Goal: Task Accomplishment & Management: Use online tool/utility

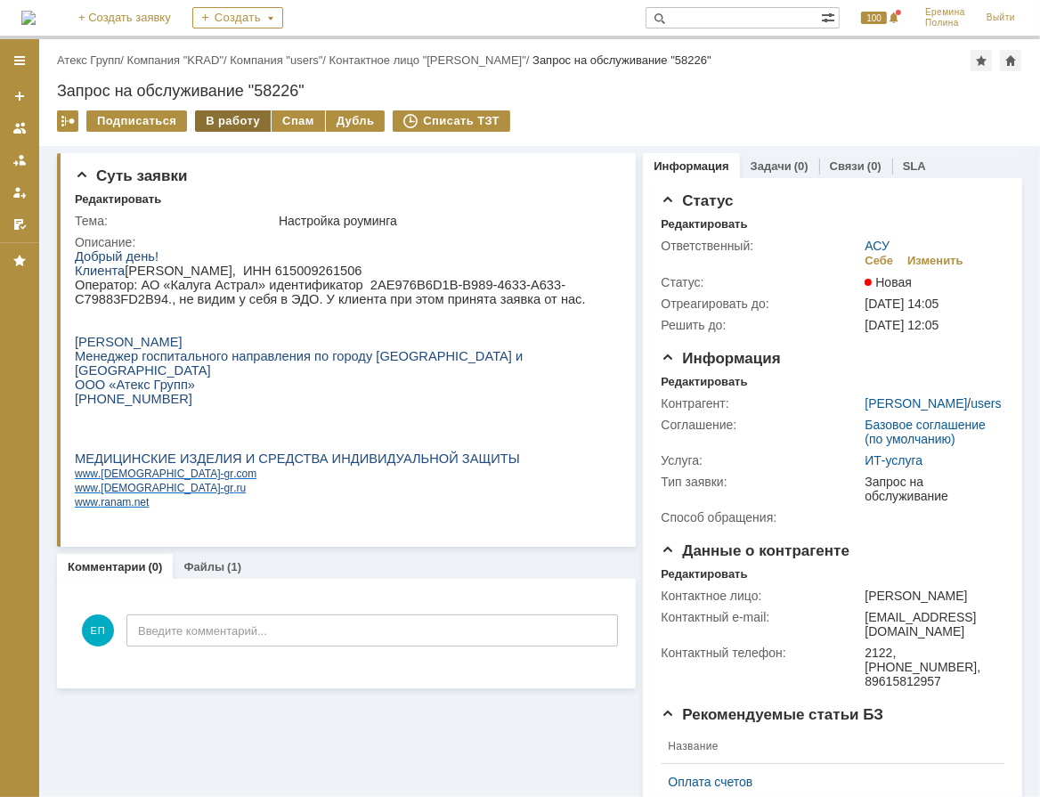
click at [232, 118] on div "В работу" at bounding box center [233, 120] width 76 height 21
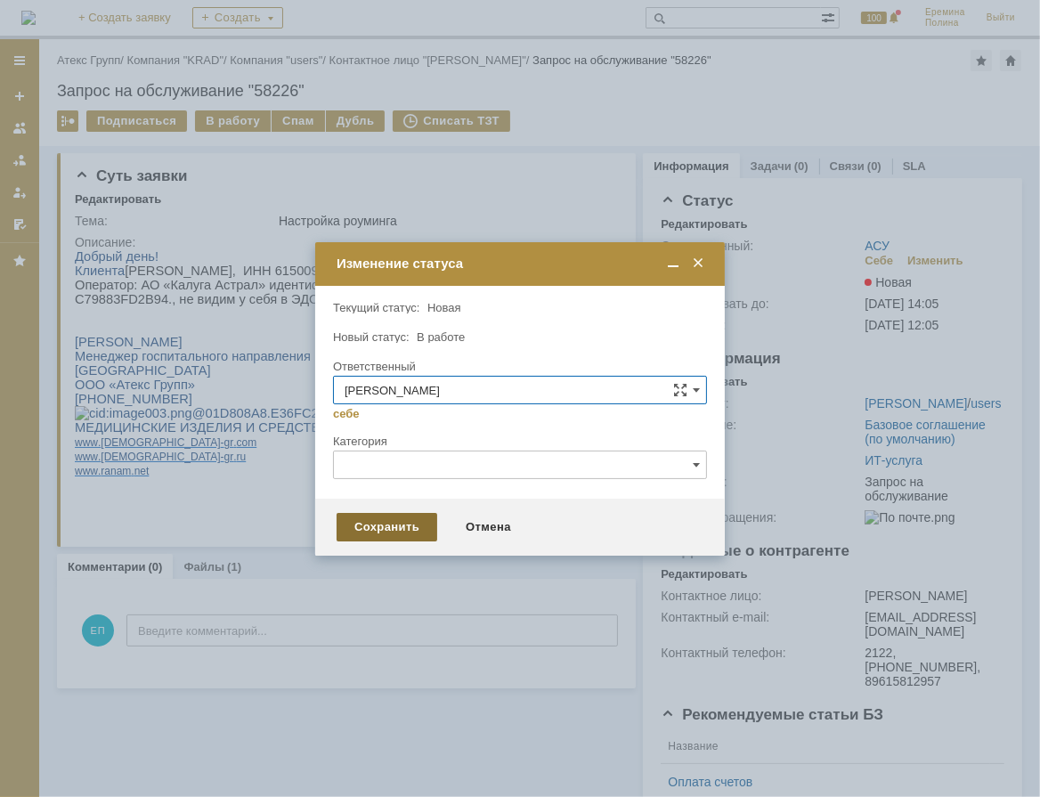
click at [397, 525] on div "Сохранить" at bounding box center [387, 527] width 101 height 28
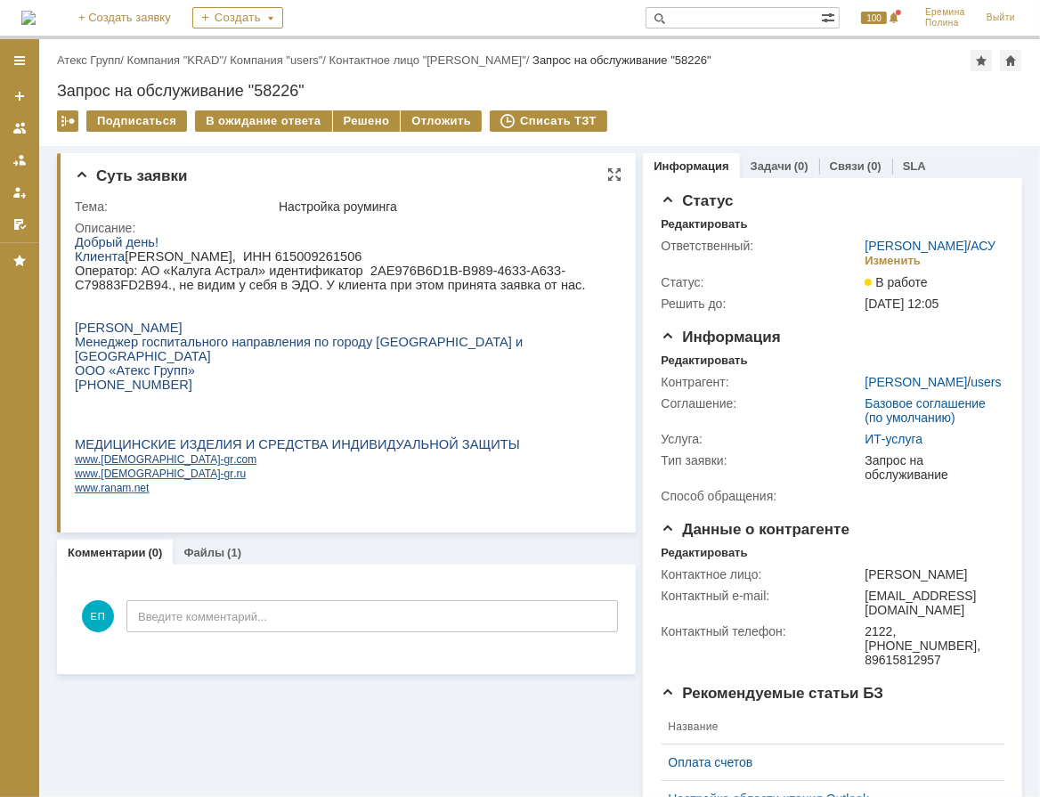
click at [289, 256] on p "Клиента ИП [PERSON_NAME], ИНН 615009261506" at bounding box center [341, 255] width 534 height 14
drag, startPoint x: 289, startPoint y: 256, endPoint x: 297, endPoint y: 258, distance: 9.3
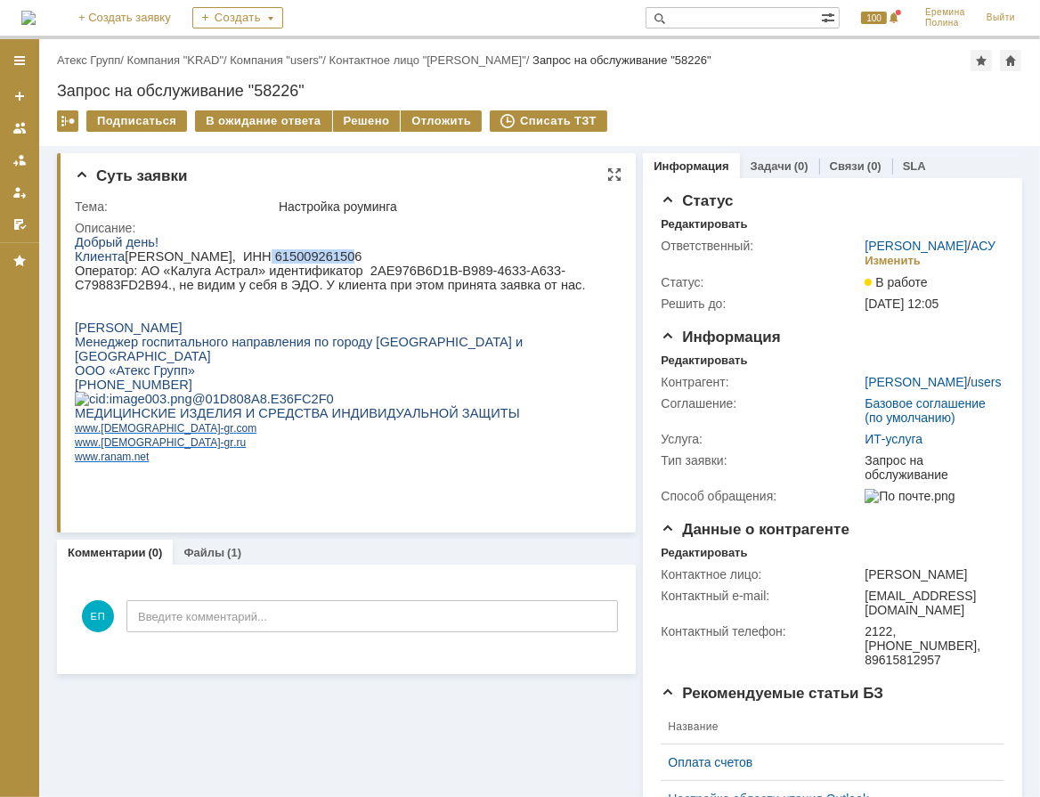
click at [289, 256] on p "Клиента ИП [PERSON_NAME], ИНН 615009261506" at bounding box center [341, 255] width 534 height 14
copy p "615009261506"
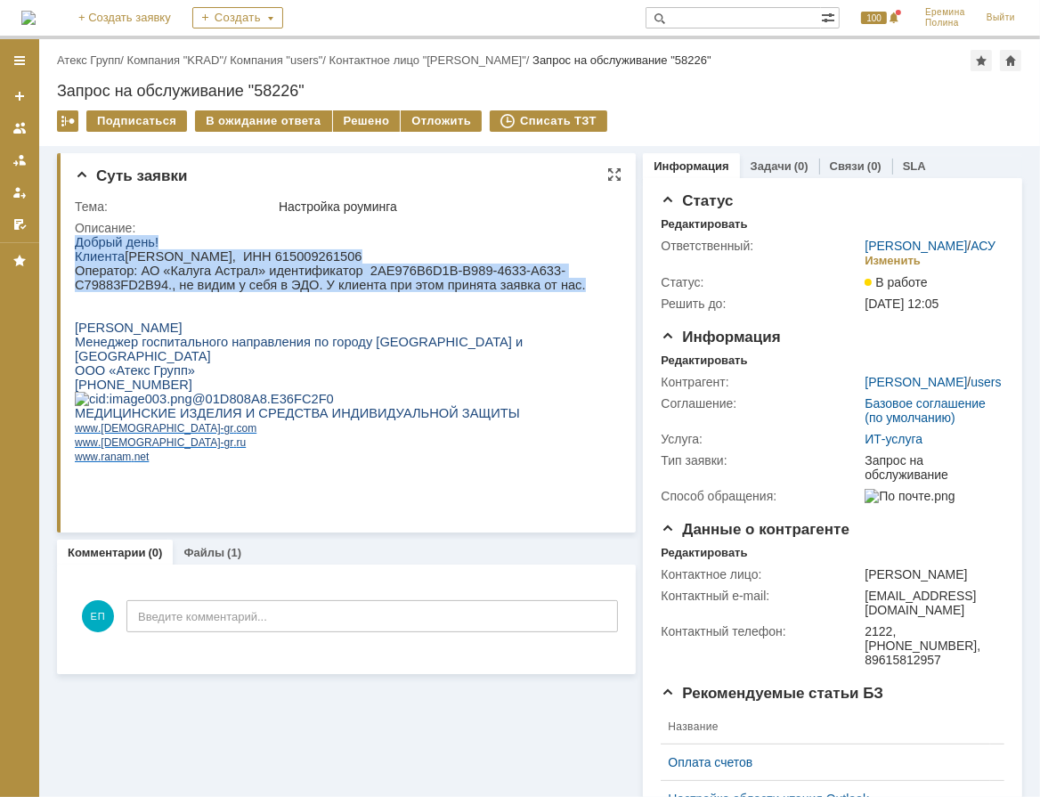
drag, startPoint x: 277, startPoint y: 271, endPoint x: -11, endPoint y: 267, distance: 287.6
click at [74, 267] on html "Добрый день! [PERSON_NAME], ИНН 615009261506 Оператор: АО «Калуга Астрал» идент…" at bounding box center [341, 355] width 534 height 242
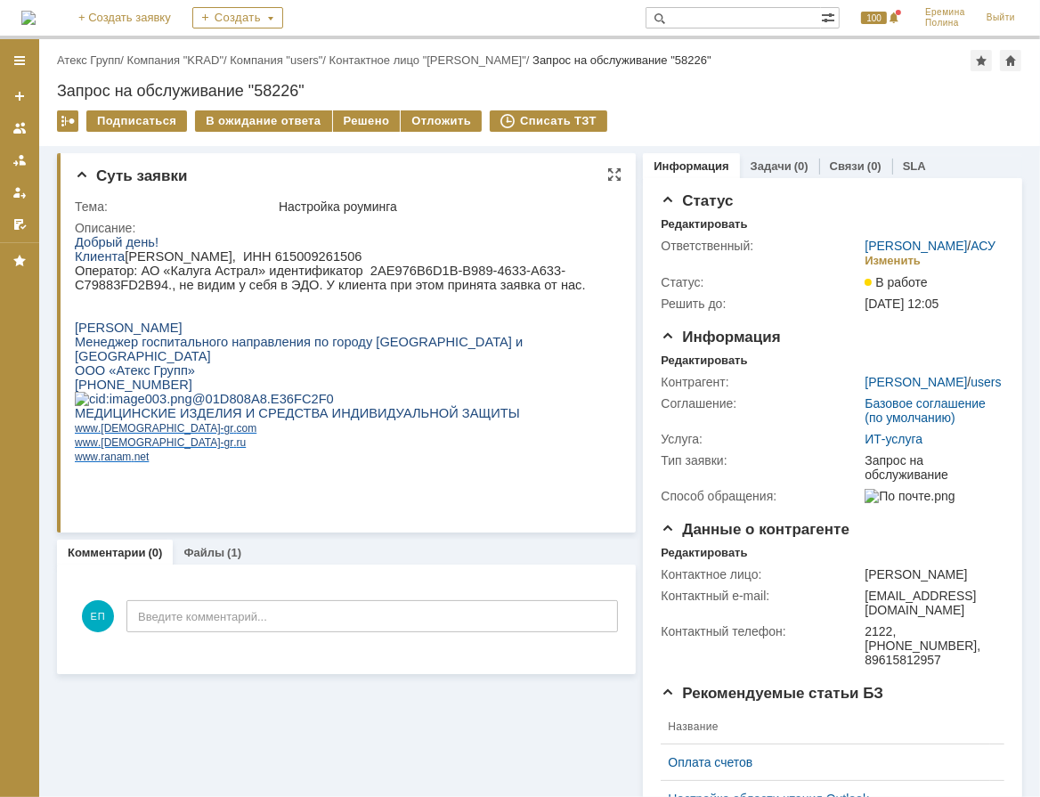
click at [251, 305] on p at bounding box center [341, 298] width 534 height 14
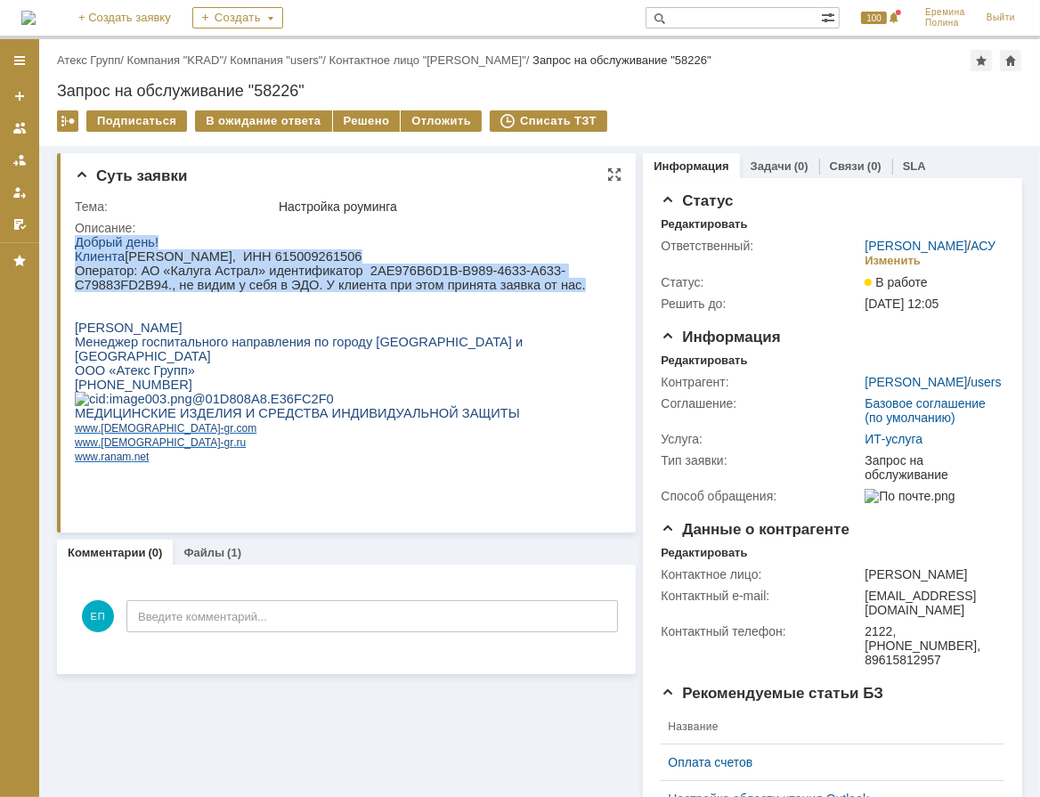
drag, startPoint x: 452, startPoint y: 291, endPoint x: 47, endPoint y: 291, distance: 405.2
click at [74, 291] on html "Добрый день! [PERSON_NAME], ИНН 615009261506 Оператор: АО «Калуга Астрал» идент…" at bounding box center [341, 355] width 534 height 242
click at [266, 256] on p "Клиента ИП [PERSON_NAME], ИНН 615009261506" at bounding box center [341, 255] width 534 height 14
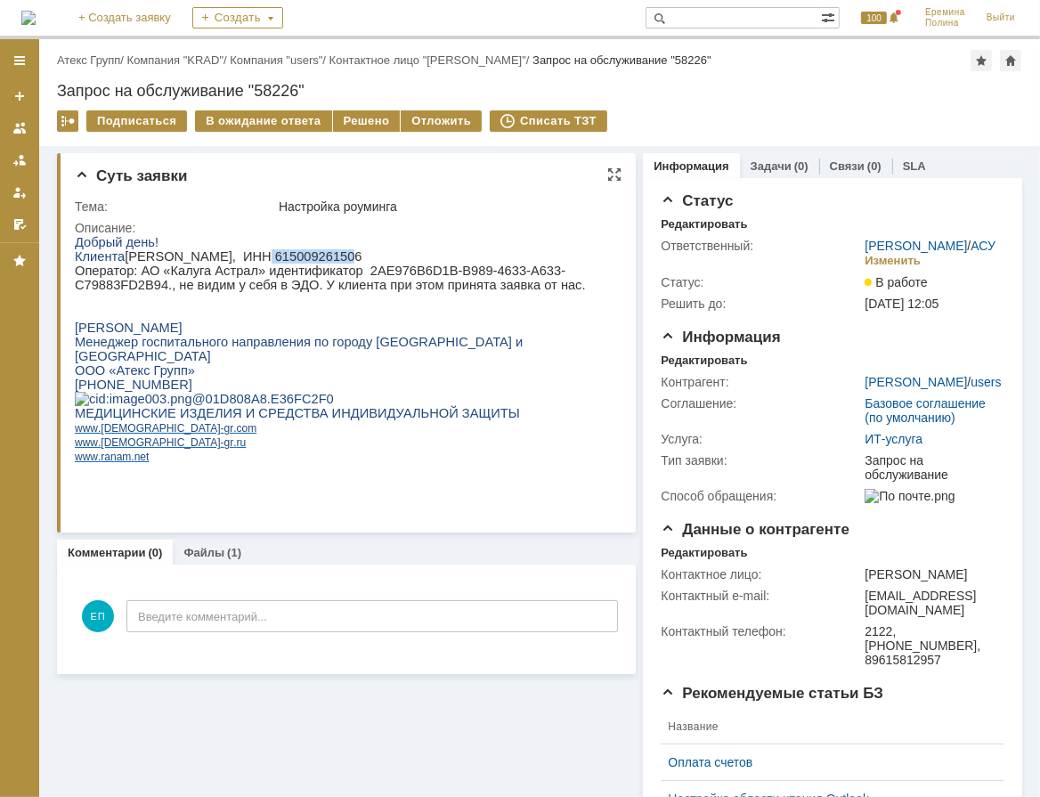
click at [266, 256] on p "Клиента ИП [PERSON_NAME], ИНН 615009261506" at bounding box center [341, 255] width 534 height 14
click at [338, 115] on div "Решено" at bounding box center [367, 120] width 68 height 21
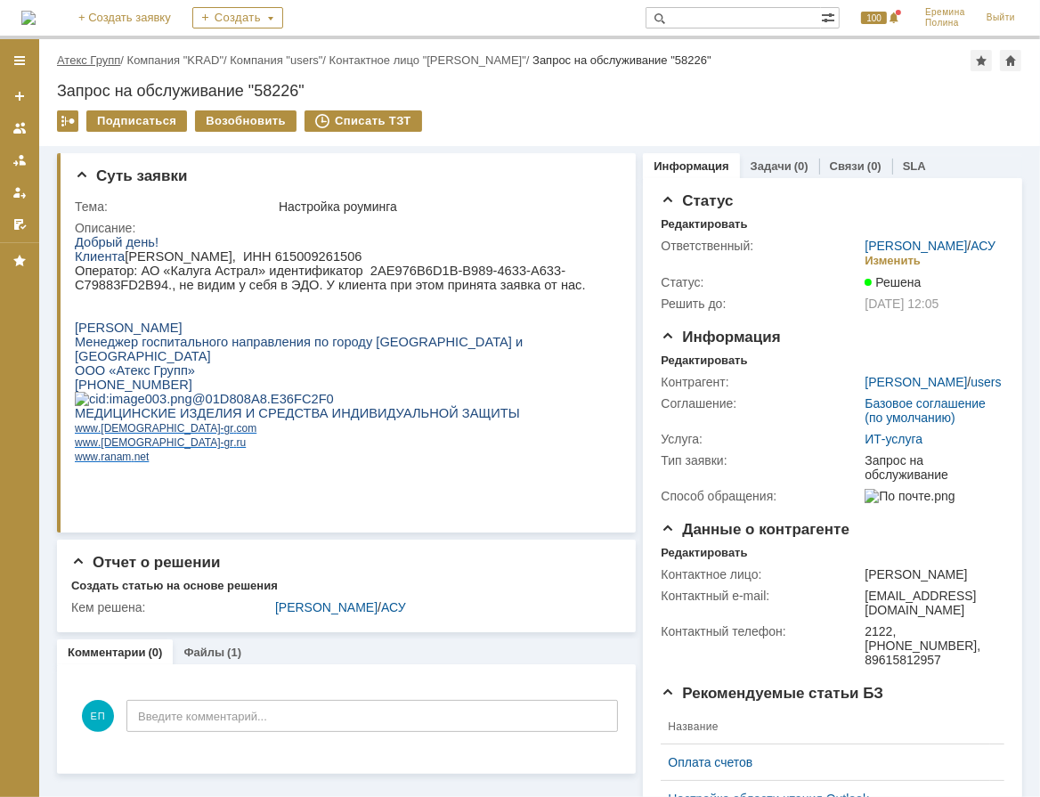
click at [84, 53] on link "Атекс Групп" at bounding box center [88, 59] width 63 height 13
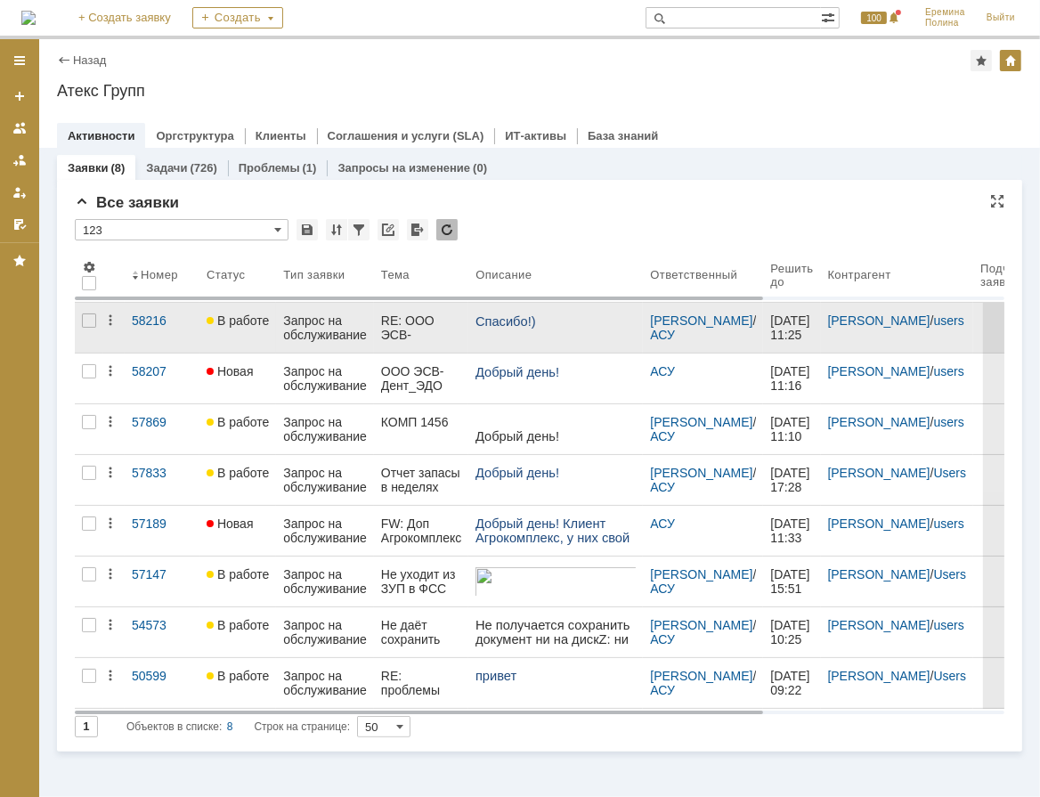
click at [444, 321] on div "RE: ООО ЭСВ-Дент_ЭДО" at bounding box center [421, 327] width 81 height 28
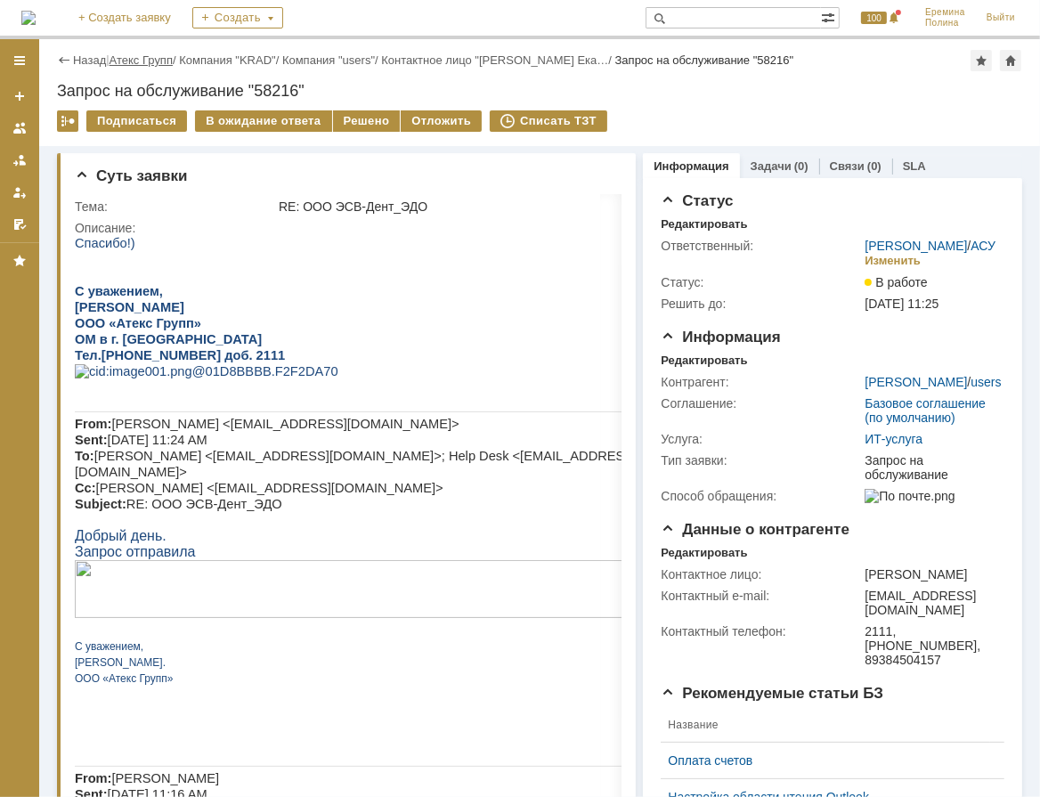
click at [128, 64] on link "Атекс Групп" at bounding box center [141, 59] width 63 height 13
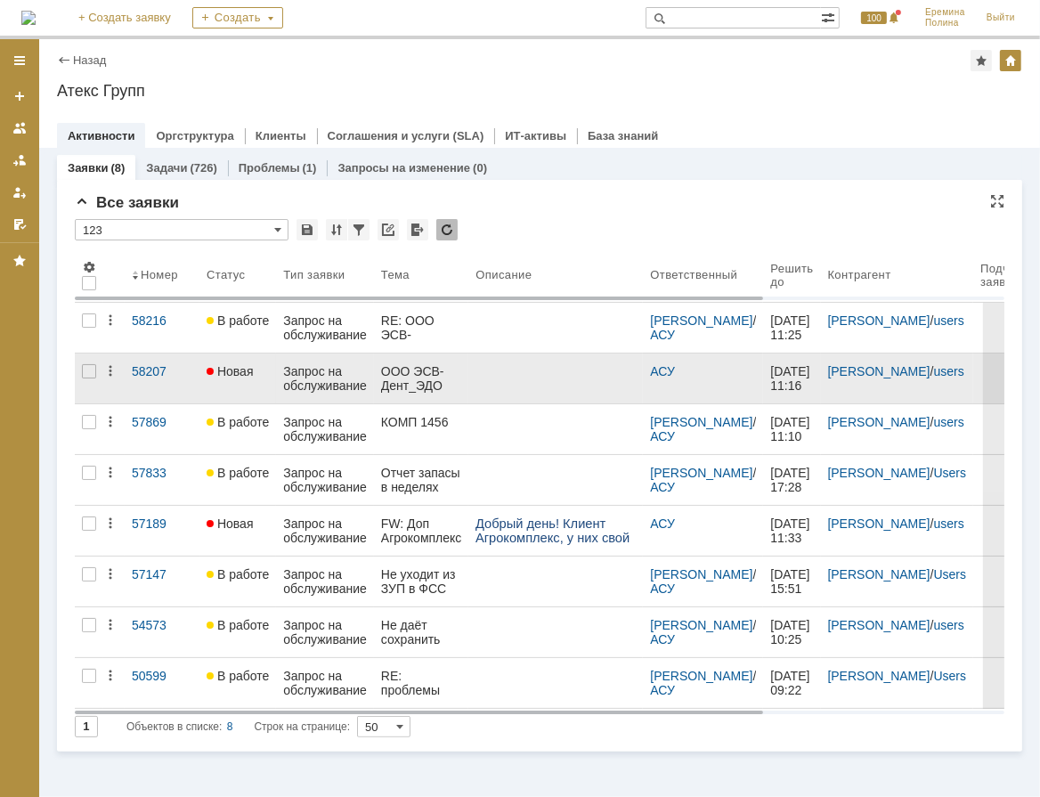
click at [362, 370] on div "Запрос на обслуживание" at bounding box center [325, 378] width 84 height 28
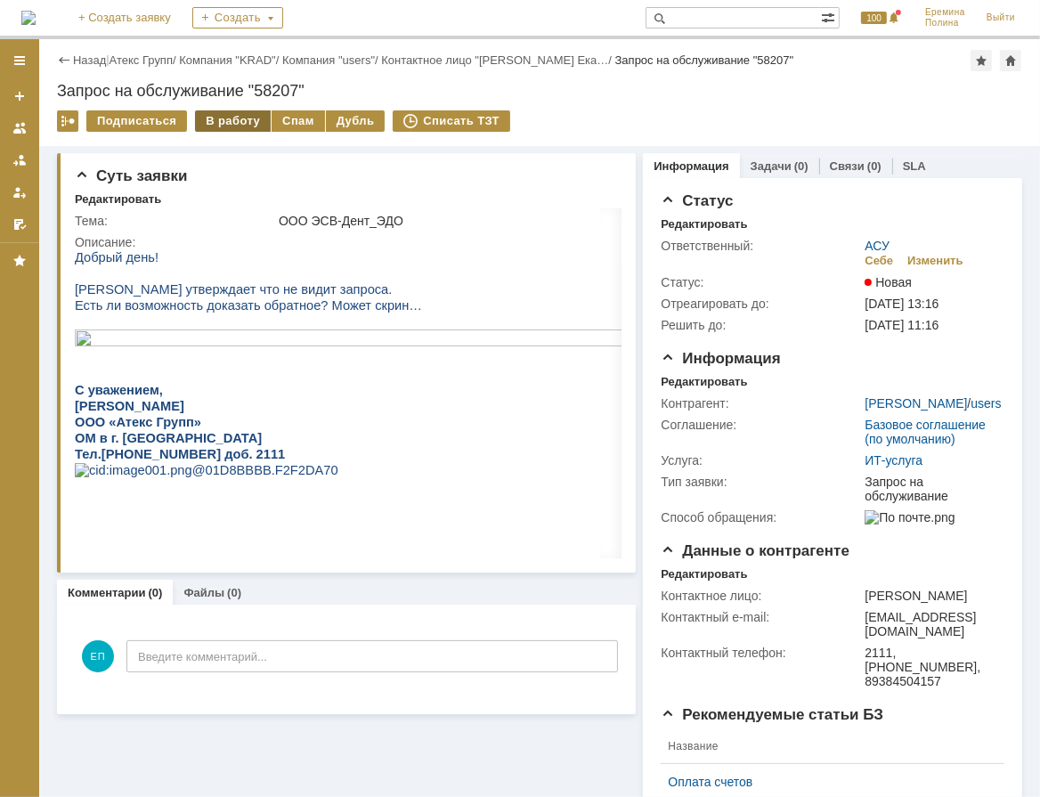
click at [246, 126] on div "В работу" at bounding box center [233, 120] width 76 height 21
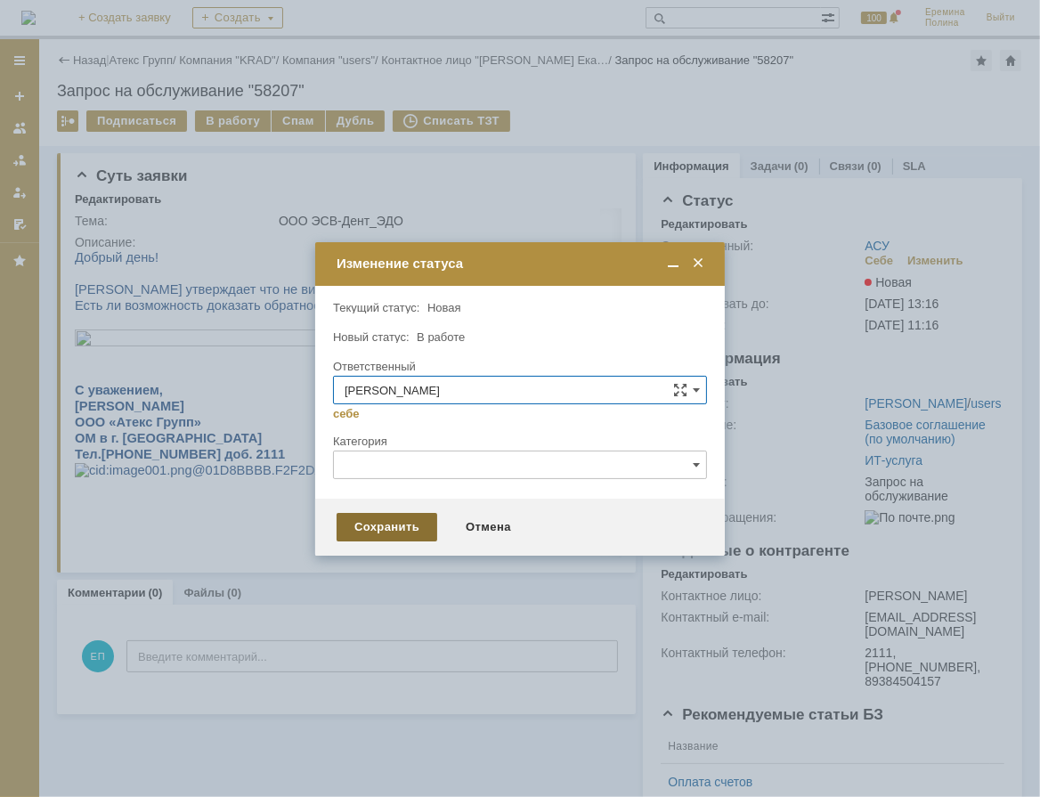
click at [391, 514] on div "Сохранить" at bounding box center [387, 527] width 101 height 28
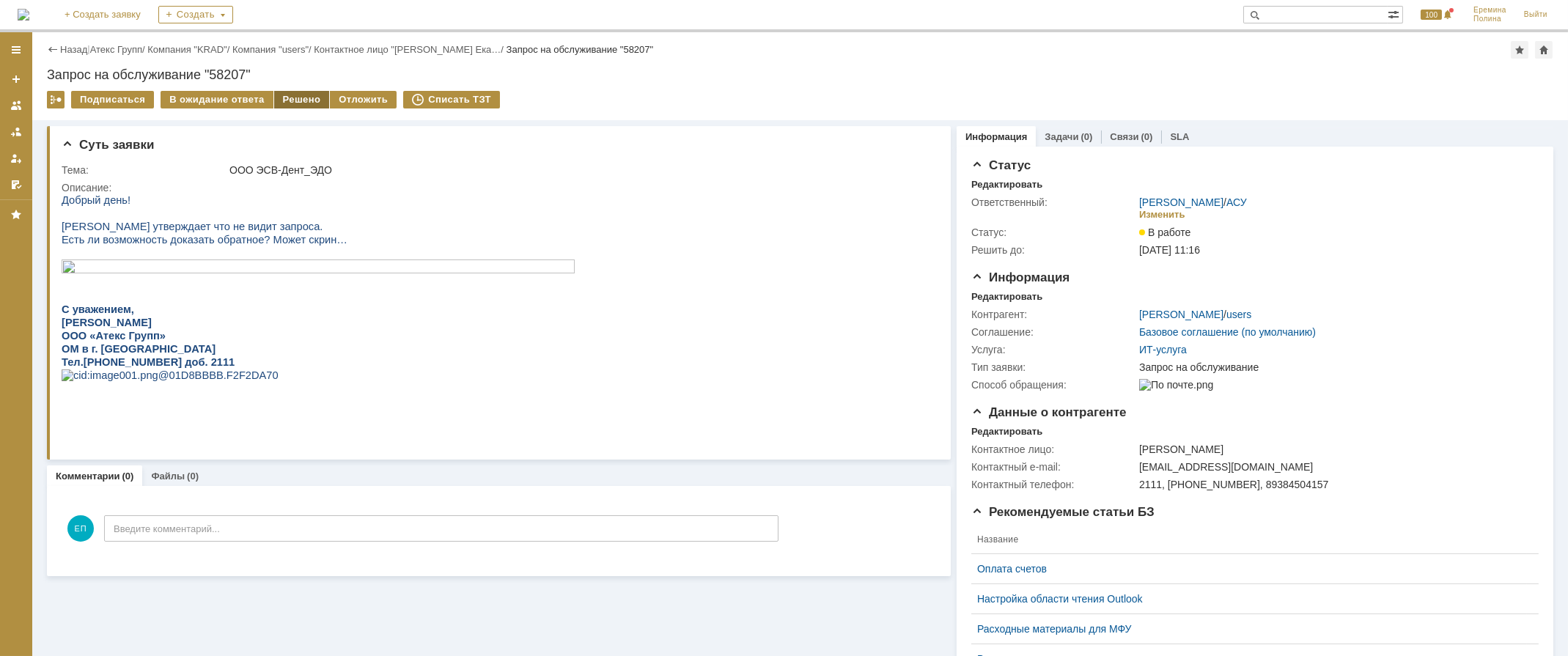
click at [285, 97] on div "Решено" at bounding box center [302, 99] width 56 height 17
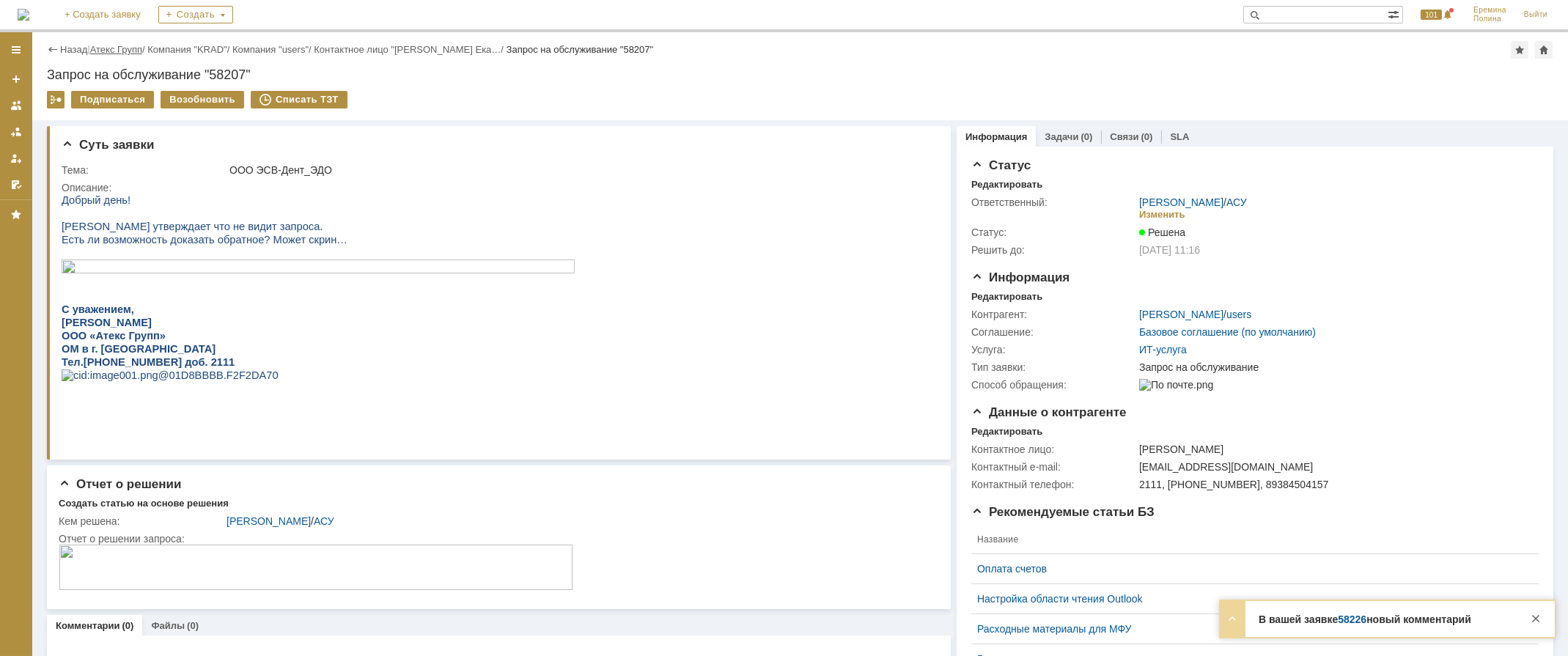
click at [142, 48] on link "Атекс Групп" at bounding box center [116, 49] width 52 height 11
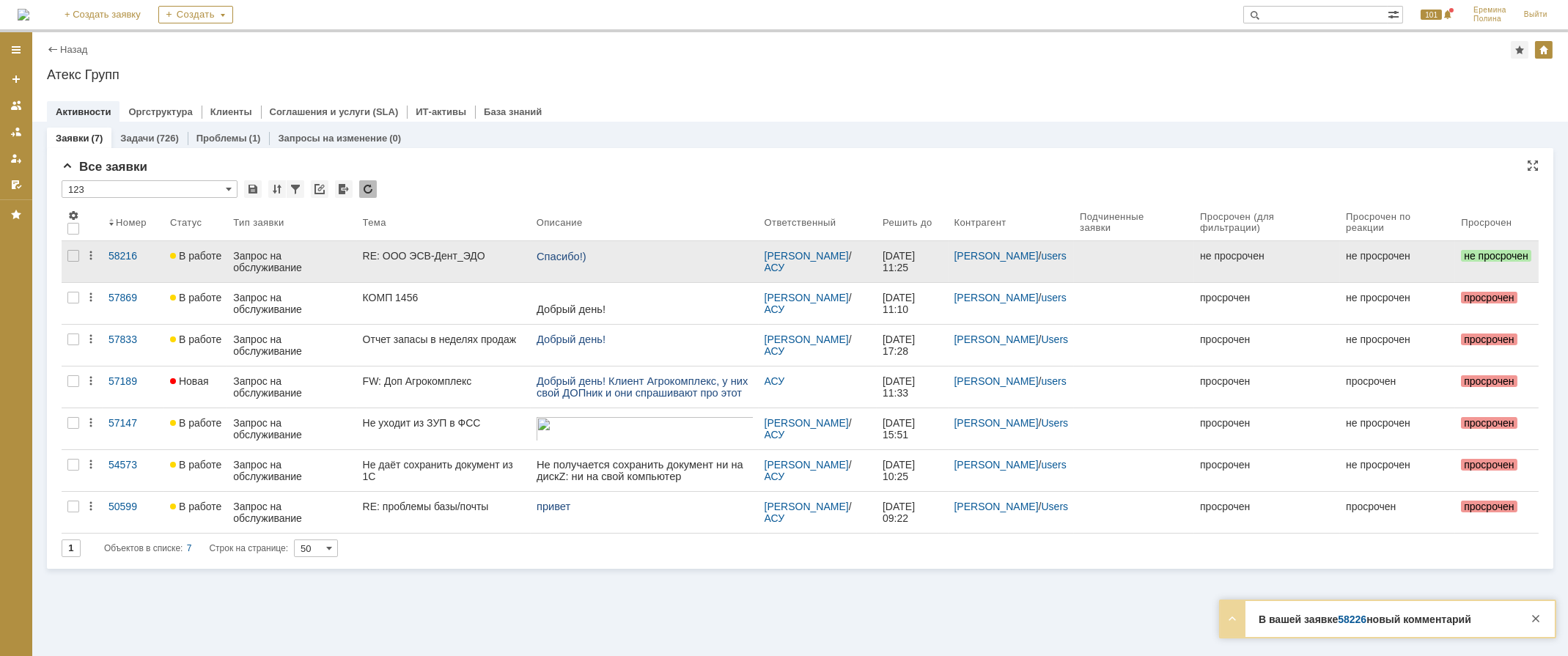
click at [426, 254] on div "RE: ООО ЭСВ-Дент_ЭДО" at bounding box center [444, 256] width 162 height 12
